Goal: Find specific page/section: Find specific page/section

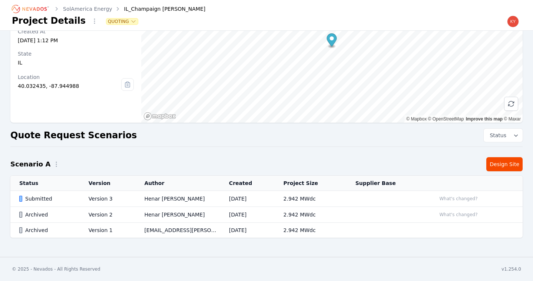
scroll to position [45, 0]
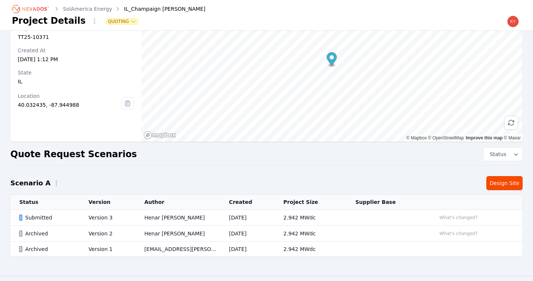
click at [40, 10] on icon "Breadcrumb" at bounding box center [30, 9] width 41 height 12
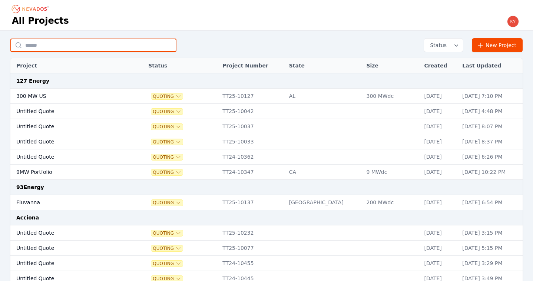
click at [66, 49] on input "text" at bounding box center [93, 45] width 166 height 13
type input "*********"
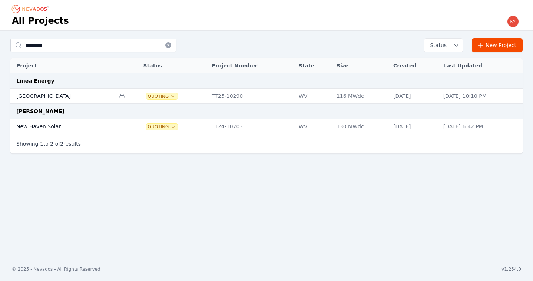
click at [63, 96] on td "[GEOGRAPHIC_DATA]" at bounding box center [62, 96] width 105 height 15
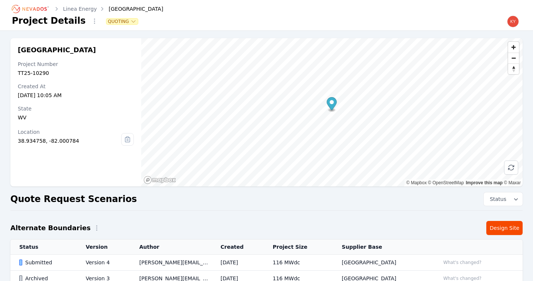
scroll to position [70, 0]
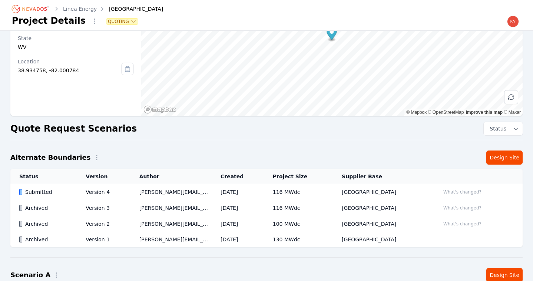
click at [170, 187] on td "[PERSON_NAME][EMAIL_ADDRESS][PERSON_NAME][DOMAIN_NAME]" at bounding box center [171, 192] width 81 height 16
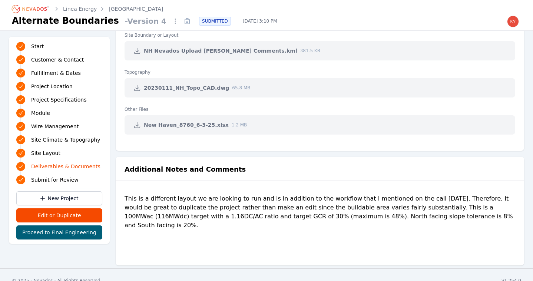
scroll to position [1609, 0]
